Goal: Information Seeking & Learning: Learn about a topic

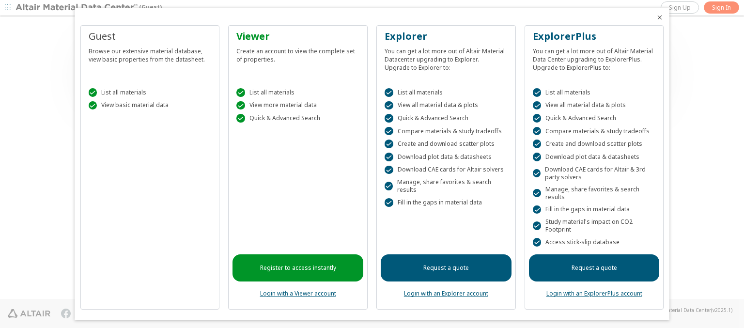
click at [656, 17] on icon "Close" at bounding box center [660, 18] width 8 height 8
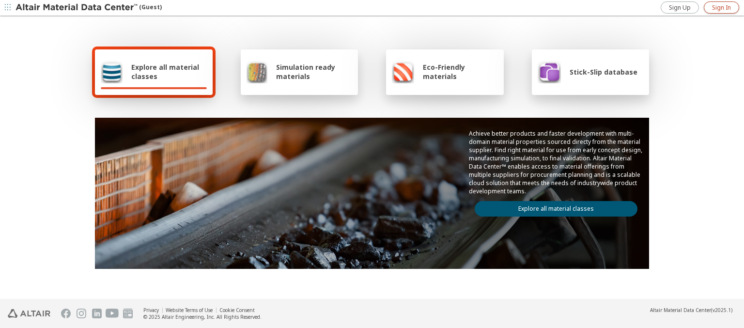
click at [721, 7] on span "Sign In" at bounding box center [721, 8] width 19 height 8
click at [77, 8] on img at bounding box center [78, 8] width 124 height 10
click at [165, 72] on span "Explore all material classes" at bounding box center [169, 72] width 76 height 18
click at [552, 206] on link "Explore all material classes" at bounding box center [556, 209] width 163 height 16
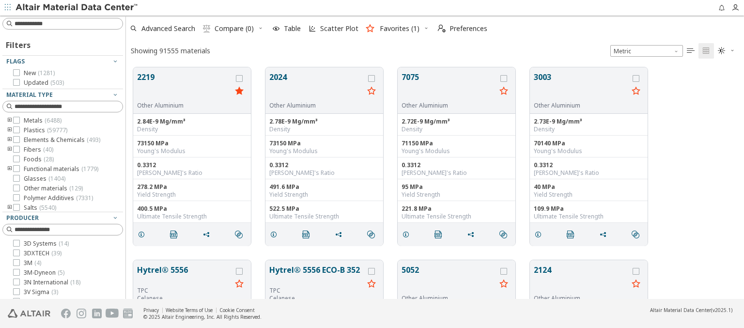
scroll to position [232, 610]
click at [332, 29] on span "Scatter Plot" at bounding box center [339, 28] width 38 height 7
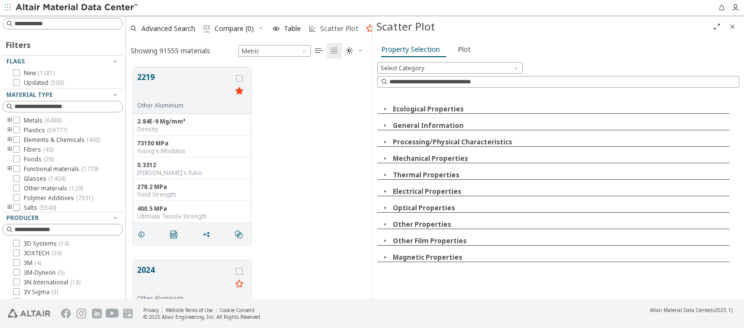
scroll to position [232, 238]
click at [385, 109] on icon "button" at bounding box center [385, 109] width 8 height 8
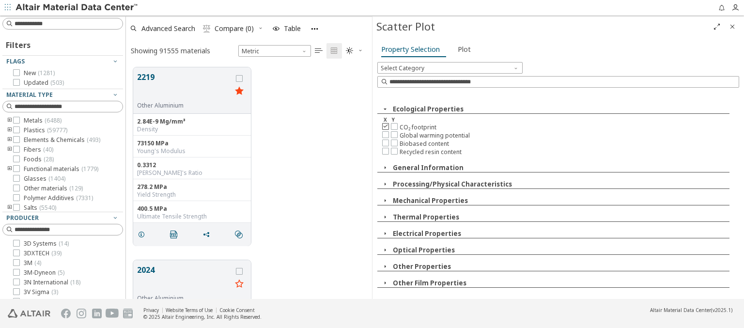
click at [385, 125] on icon at bounding box center [385, 126] width 7 height 7
click at [394, 149] on icon at bounding box center [394, 150] width 7 height 7
click at [462, 49] on span "Plot" at bounding box center [464, 50] width 13 height 16
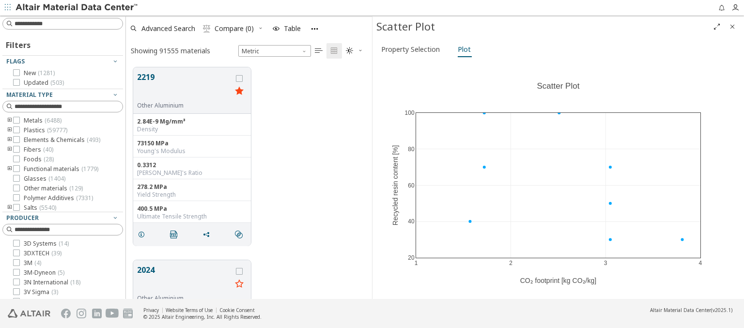
click at [77, 8] on img at bounding box center [78, 8] width 124 height 10
